Goal: Transaction & Acquisition: Book appointment/travel/reservation

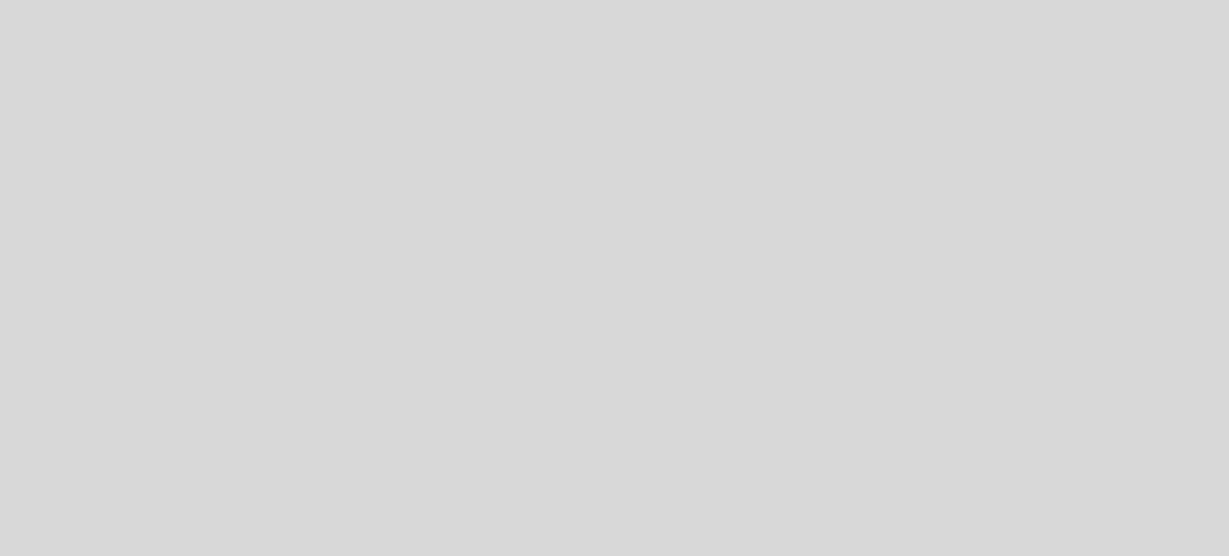
select select "es"
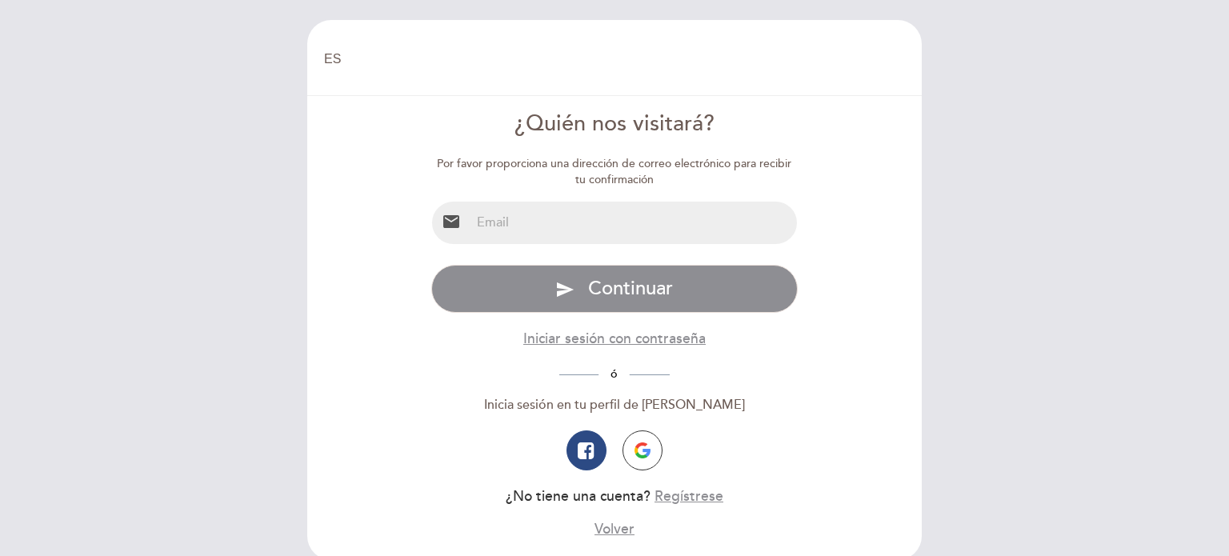
click at [630, 236] on input "email" at bounding box center [633, 223] width 327 height 42
type input "[EMAIL_ADDRESS][DOMAIN_NAME]"
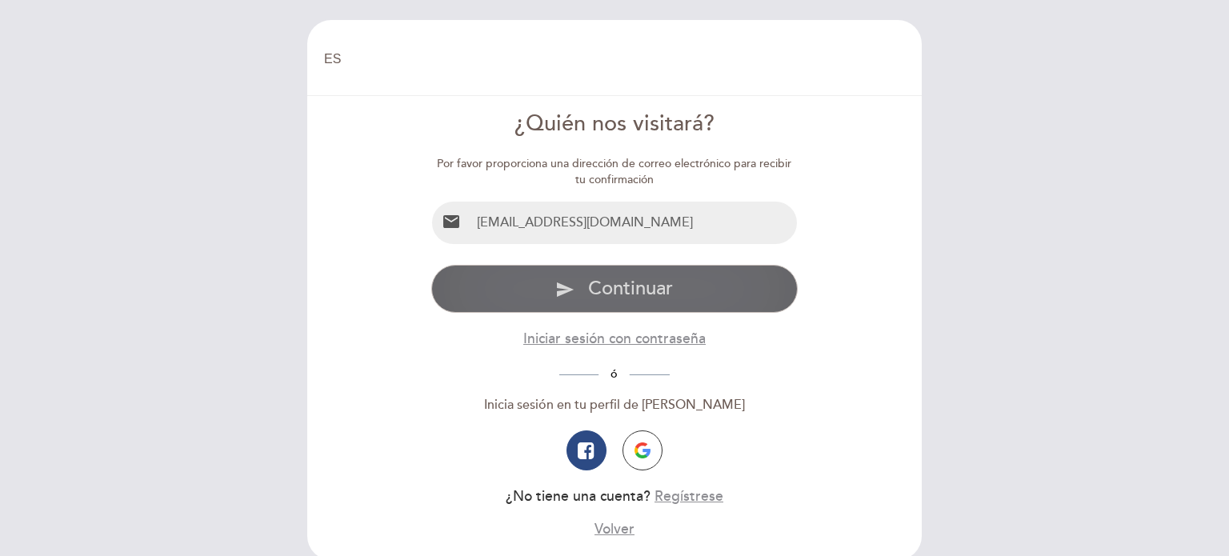
click at [580, 284] on button "send Continuar" at bounding box center [614, 289] width 367 height 48
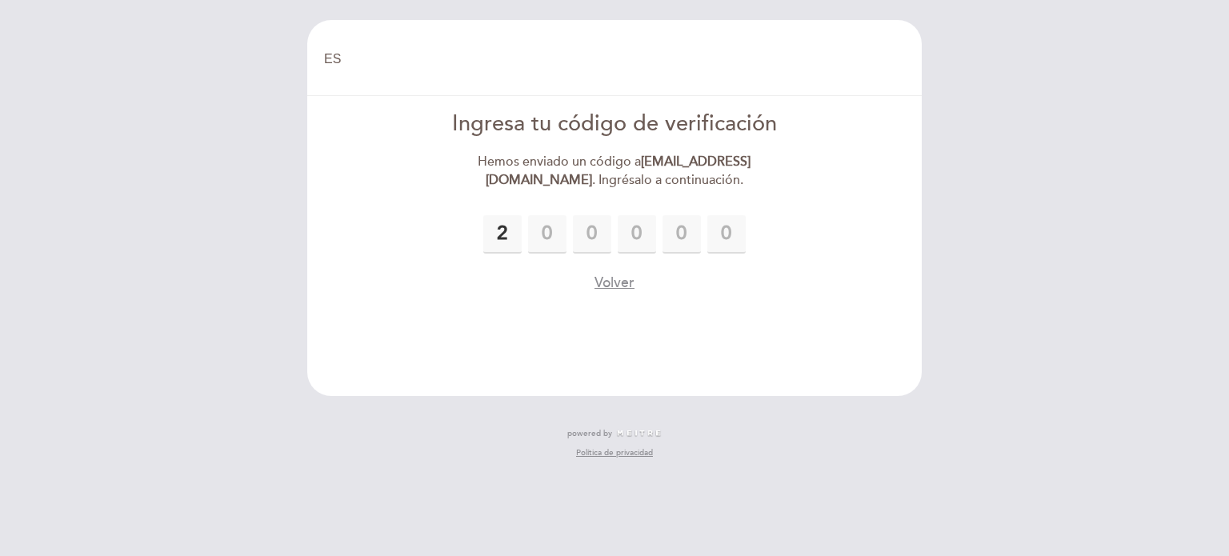
type input "2"
type input "3"
type input "1"
type input "0"
type input "4"
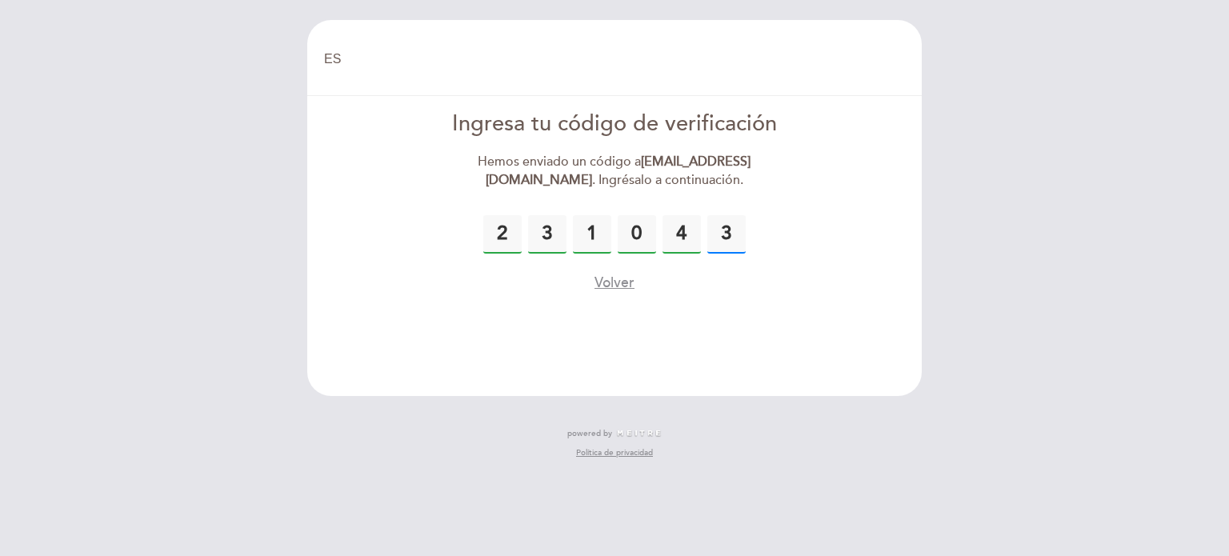
type input "3"
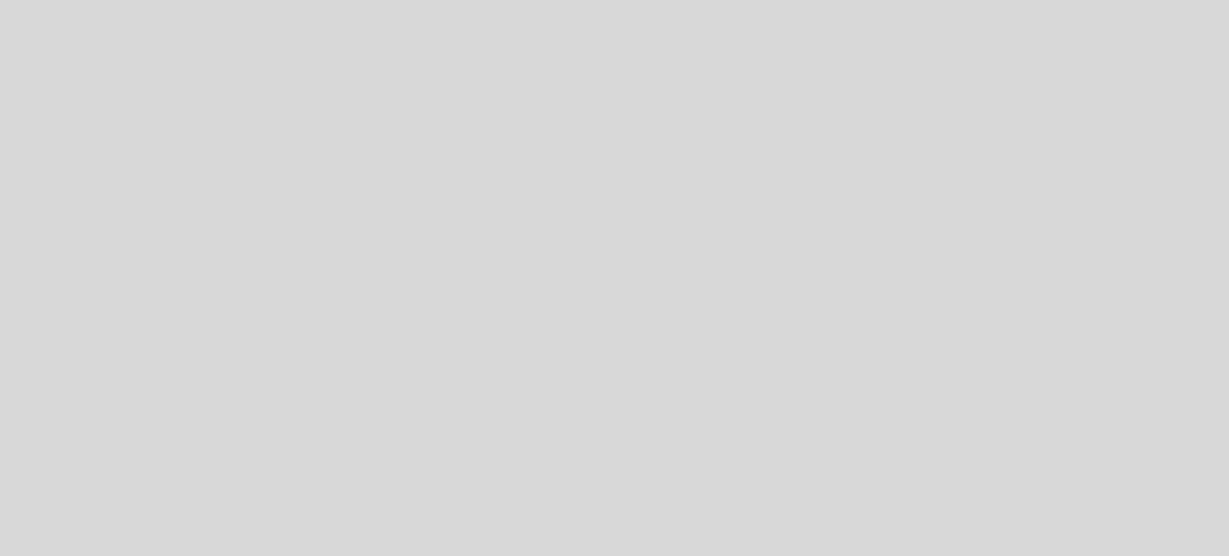
select select "es"
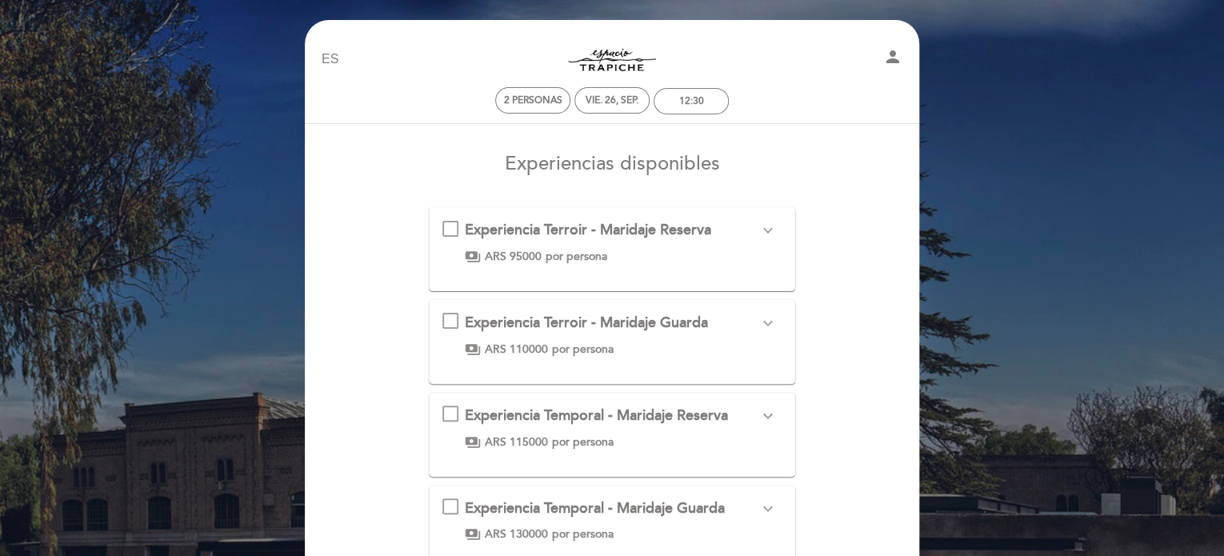
click at [998, 253] on div "EN ES PT Espacio Trapiche person 2 personas vie. 26, sep. 12:30 Bienvenido Bien…" at bounding box center [612, 449] width 1224 height 899
